Goal: Find specific page/section: Find specific page/section

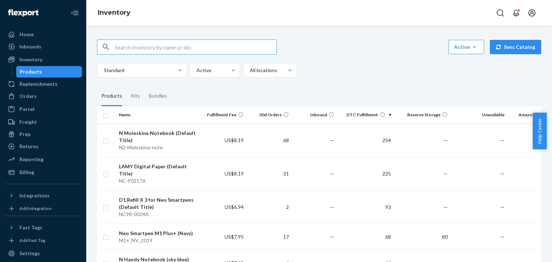
click at [181, 52] on input "text" at bounding box center [196, 47] width 162 height 14
type input "ㅣ"
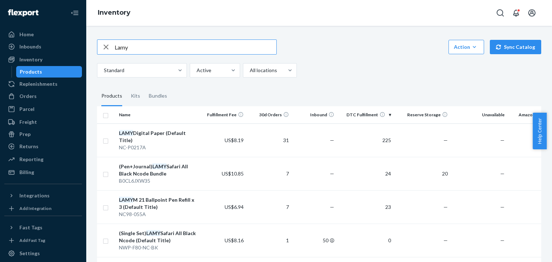
click at [124, 50] on input "Lamy" at bounding box center [196, 47] width 162 height 14
type input "L"
type input "ㅡ"
type input "m"
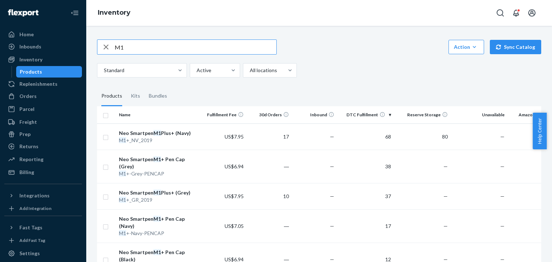
click at [161, 46] on input "M1" at bounding box center [196, 47] width 162 height 14
type input "M"
type input "ㅣ"
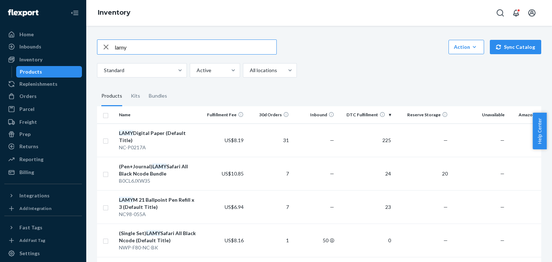
click at [193, 49] on input "lamy" at bounding box center [196, 47] width 162 height 14
type input "l"
type input "dimo"
